Goal: Task Accomplishment & Management: Manage account settings

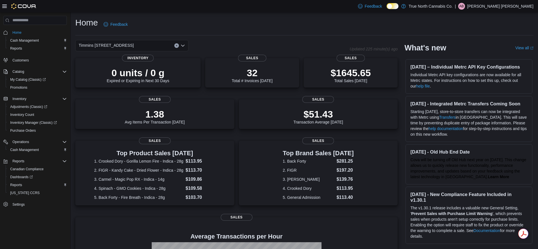
click at [508, 7] on p "[PERSON_NAME] [PERSON_NAME]" at bounding box center [500, 6] width 66 height 7
click at [495, 56] on span "Sign Out" at bounding box center [496, 55] width 15 height 6
